Goal: Browse casually: Explore the website without a specific task or goal

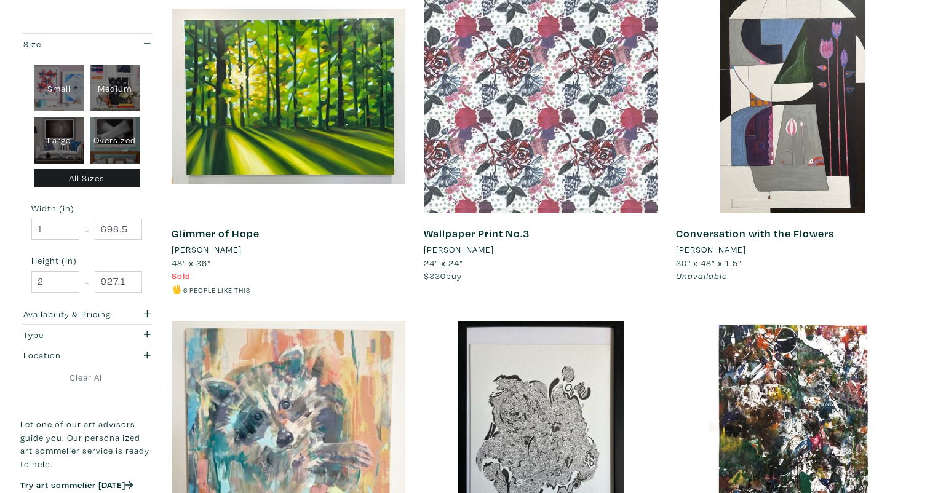
scroll to position [574, 0]
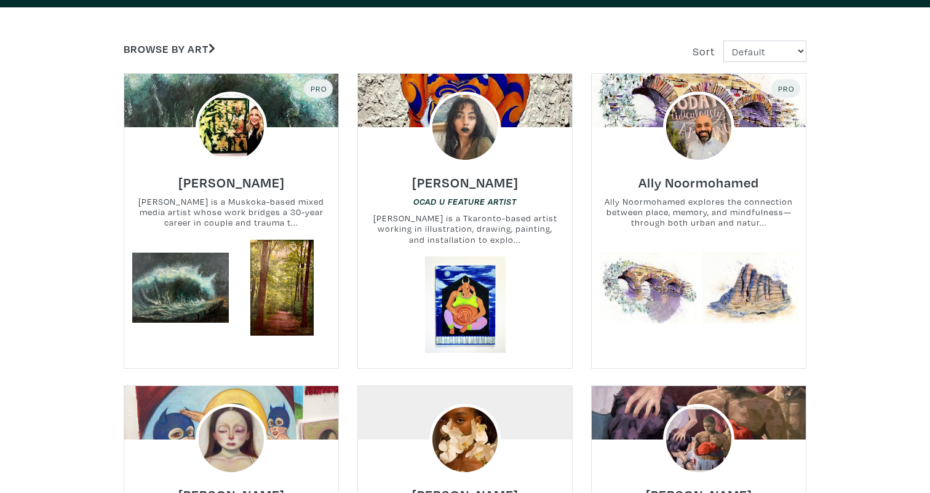
scroll to position [525, 0]
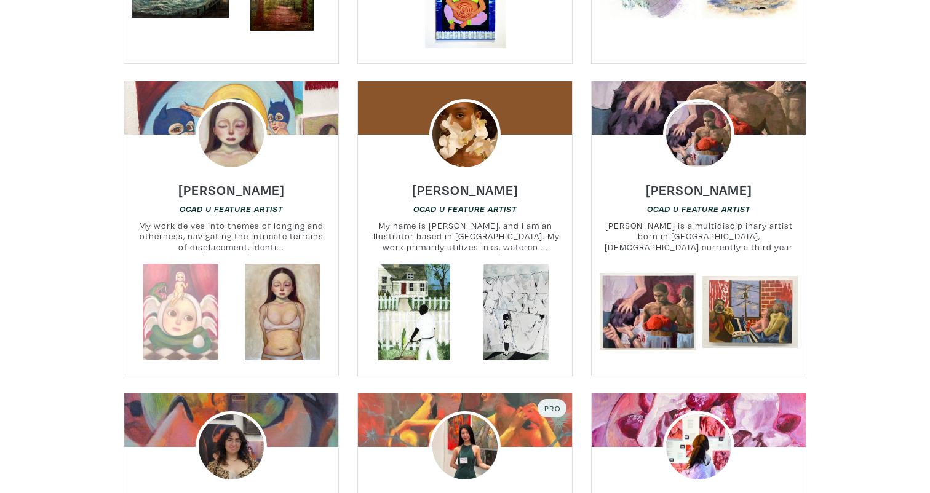
click at [204, 306] on link at bounding box center [180, 312] width 97 height 97
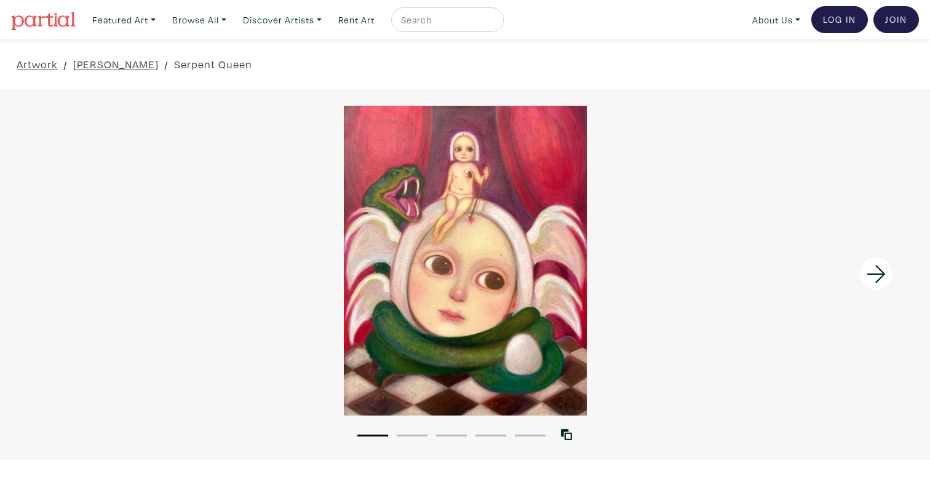
click at [881, 270] on icon at bounding box center [875, 275] width 18 height 18
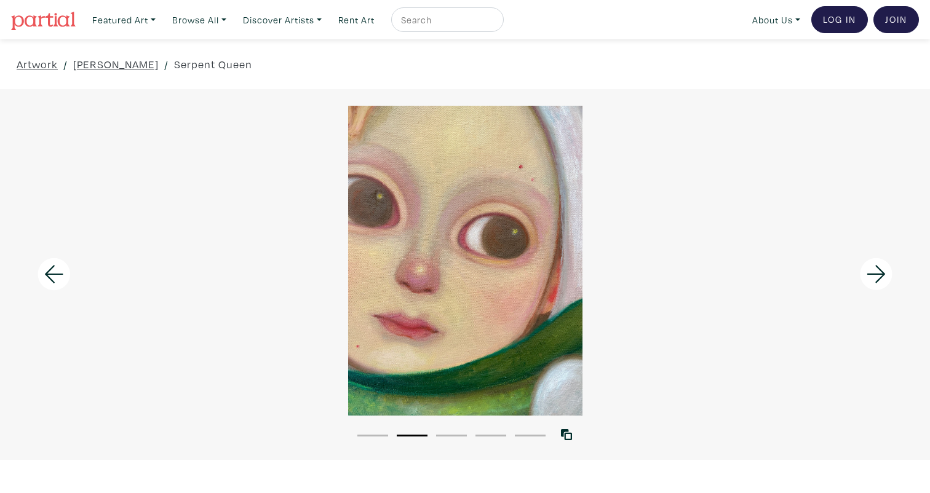
click at [881, 270] on icon at bounding box center [875, 275] width 18 height 18
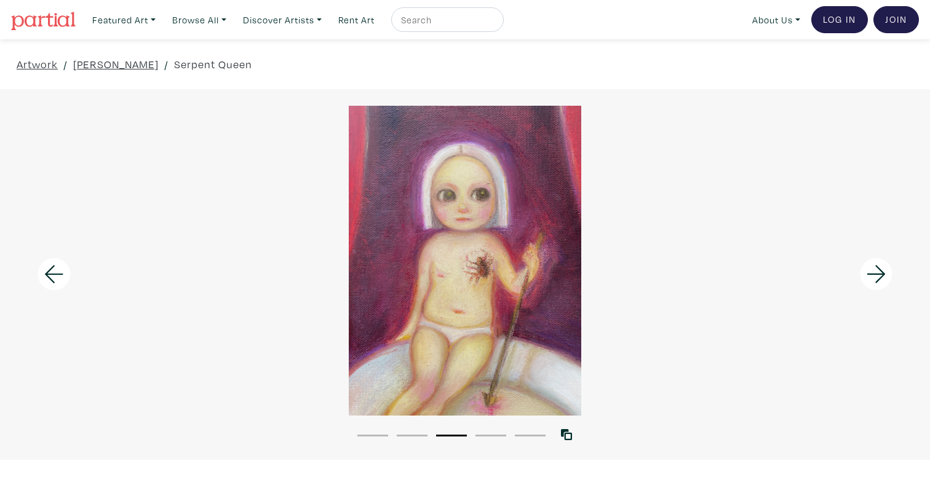
click at [881, 270] on icon at bounding box center [875, 275] width 18 height 18
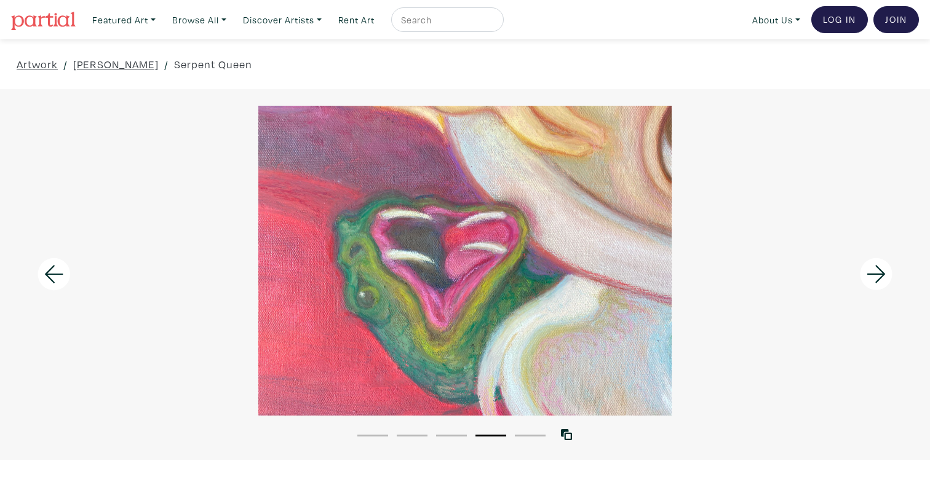
click at [881, 270] on icon at bounding box center [875, 275] width 18 height 18
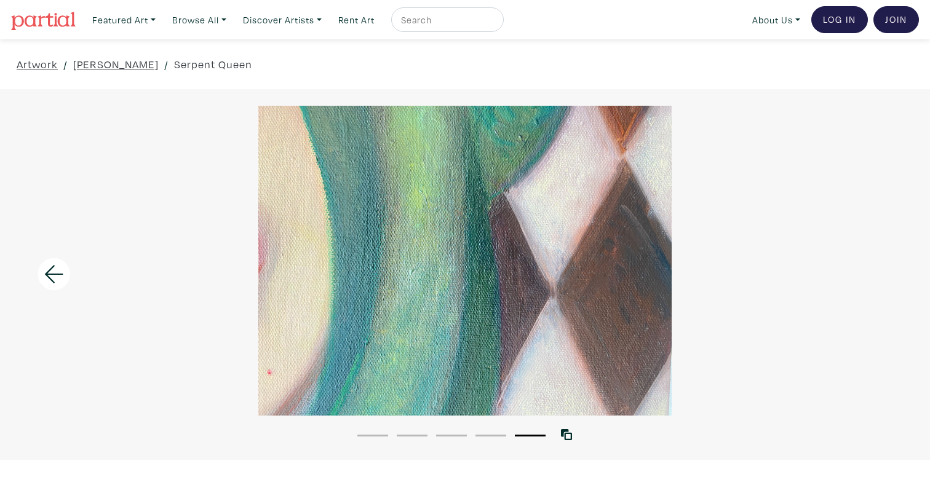
click at [881, 270] on div at bounding box center [465, 260] width 930 height 309
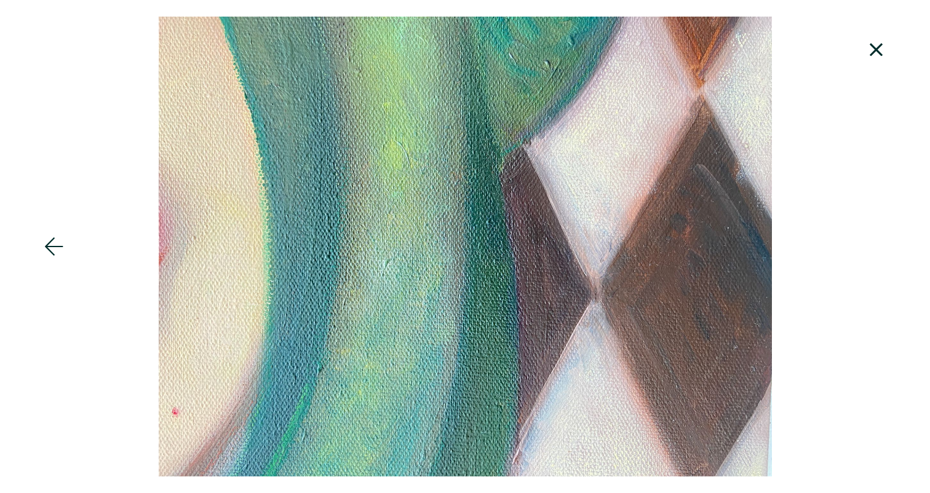
click at [882, 57] on icon at bounding box center [876, 49] width 42 height 33
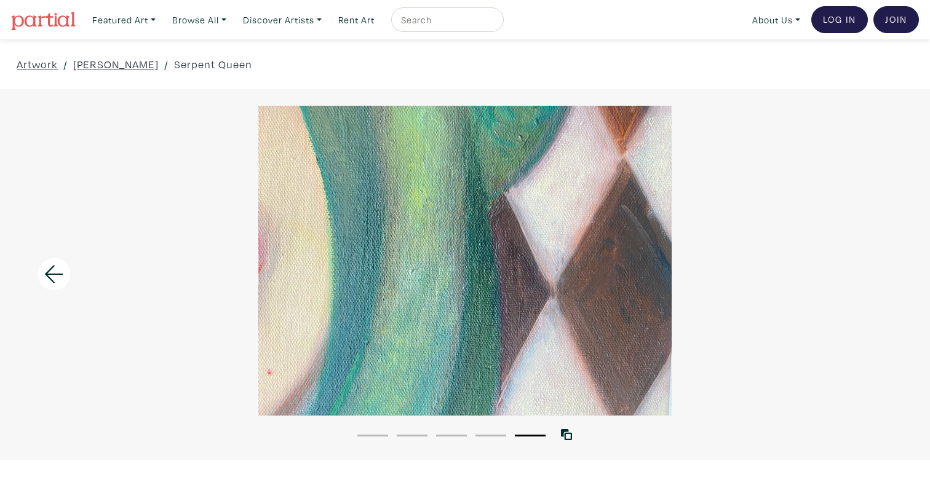
click at [58, 270] on icon at bounding box center [54, 274] width 42 height 33
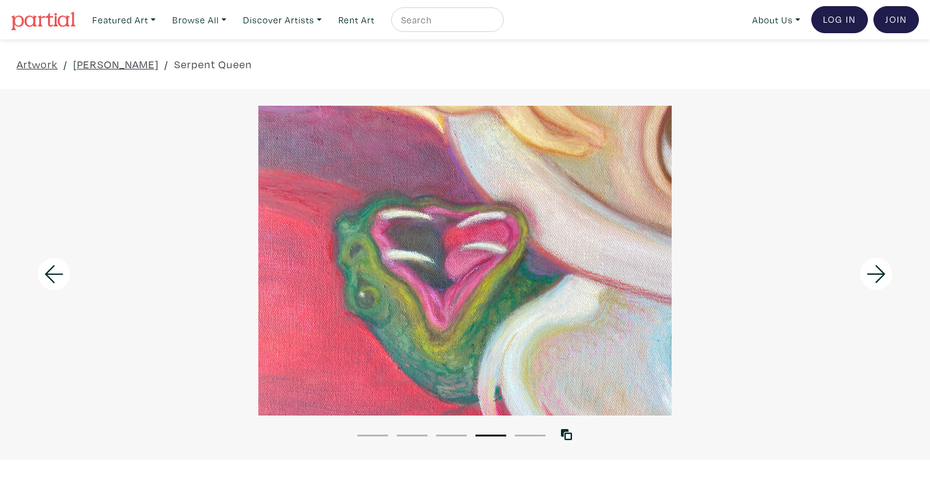
click at [58, 270] on icon at bounding box center [54, 274] width 42 height 33
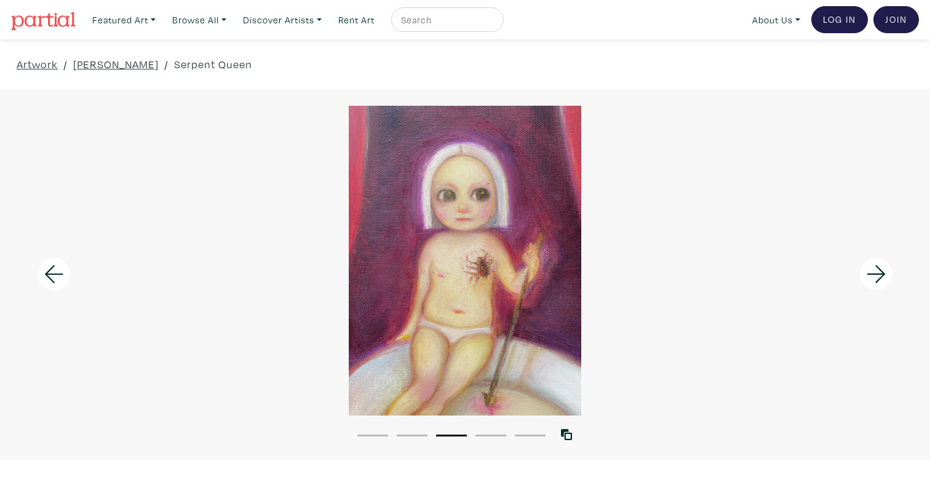
click at [58, 270] on icon at bounding box center [54, 274] width 42 height 33
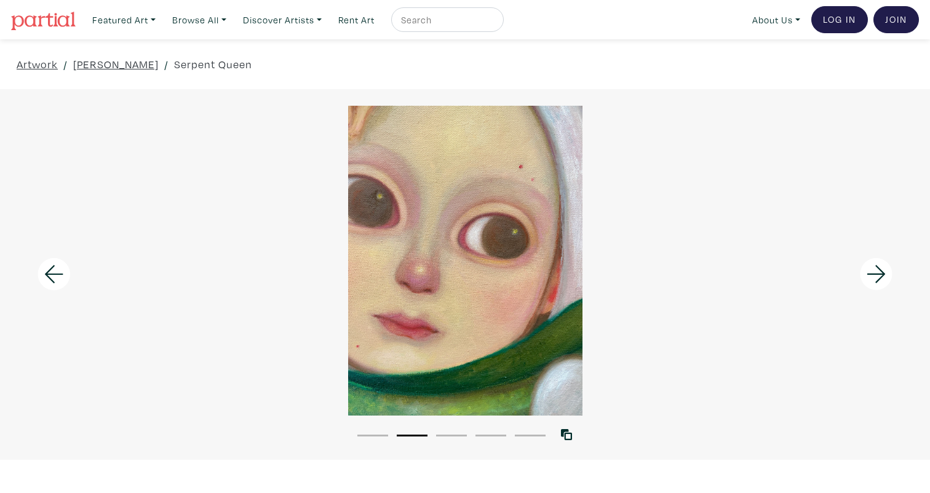
click at [58, 270] on icon at bounding box center [54, 274] width 42 height 33
